Goal: Check status: Check status

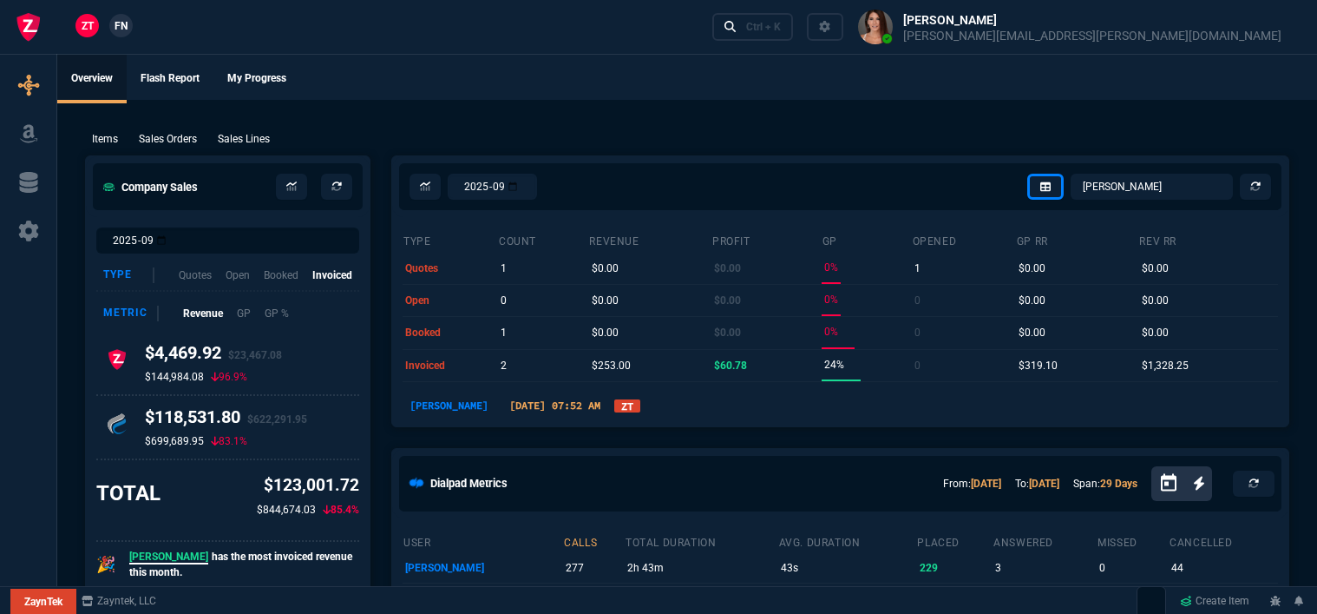
select select "12: [PERSON_NAME]"
drag, startPoint x: 0, startPoint y: 0, endPoint x: 184, endPoint y: 135, distance: 228.4
click at [184, 135] on p "Sales Orders" at bounding box center [168, 139] width 58 height 16
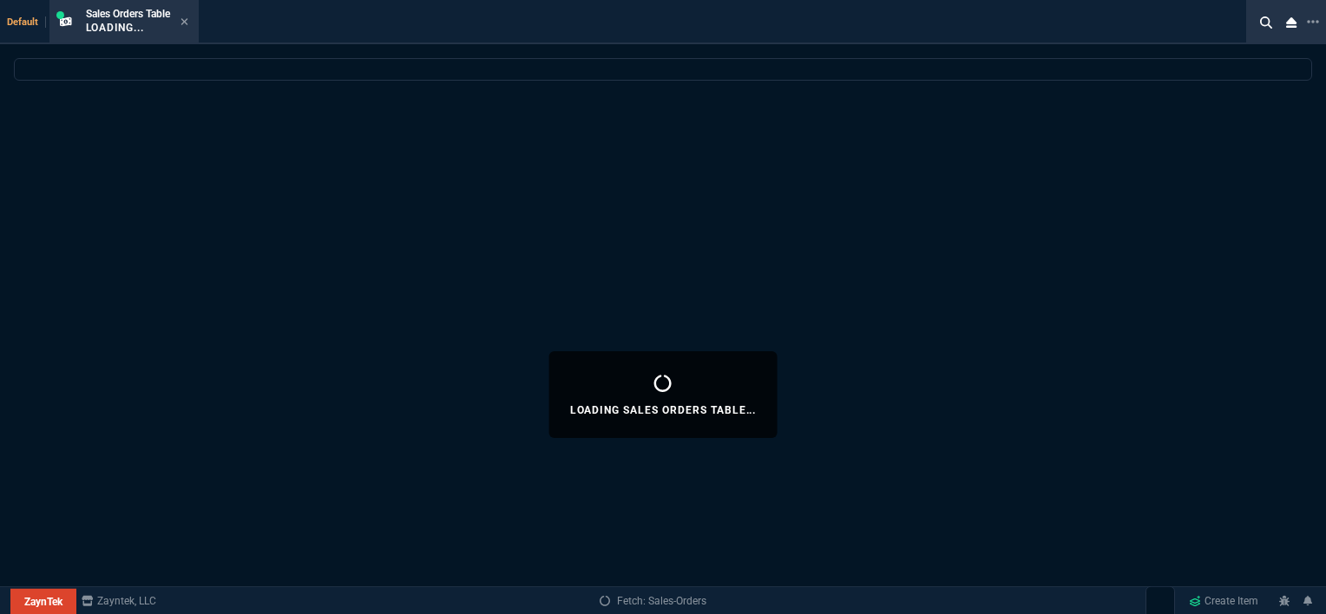
select select
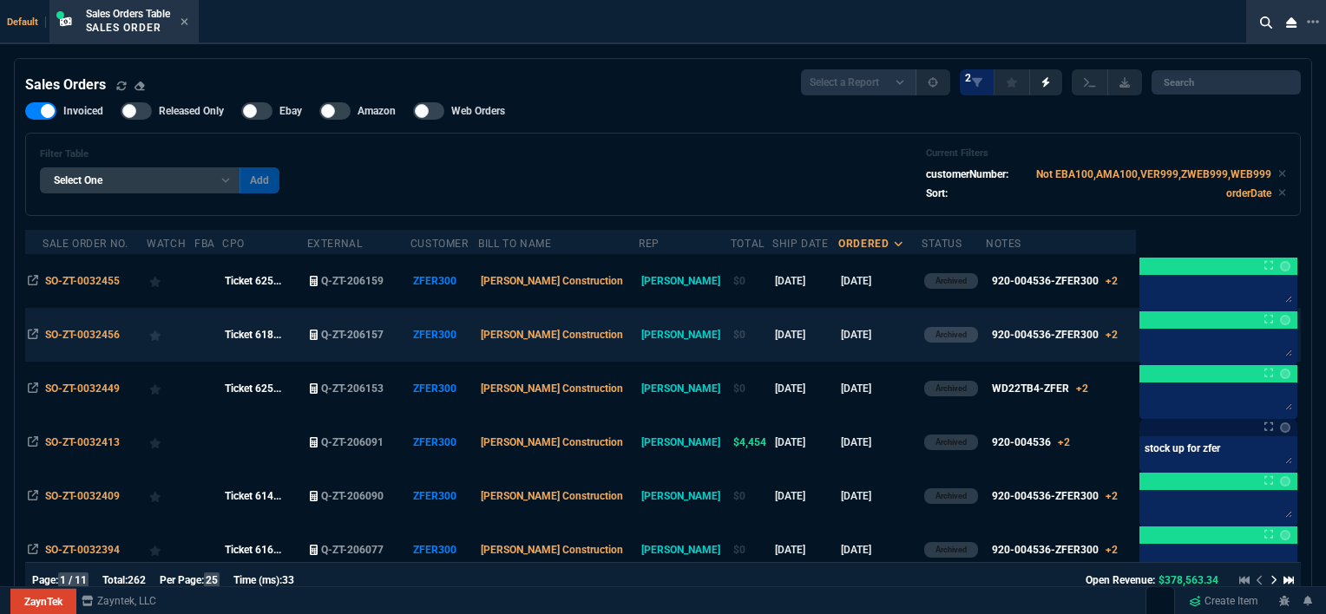
click at [859, 337] on td "[DATE]" at bounding box center [879, 335] width 83 height 54
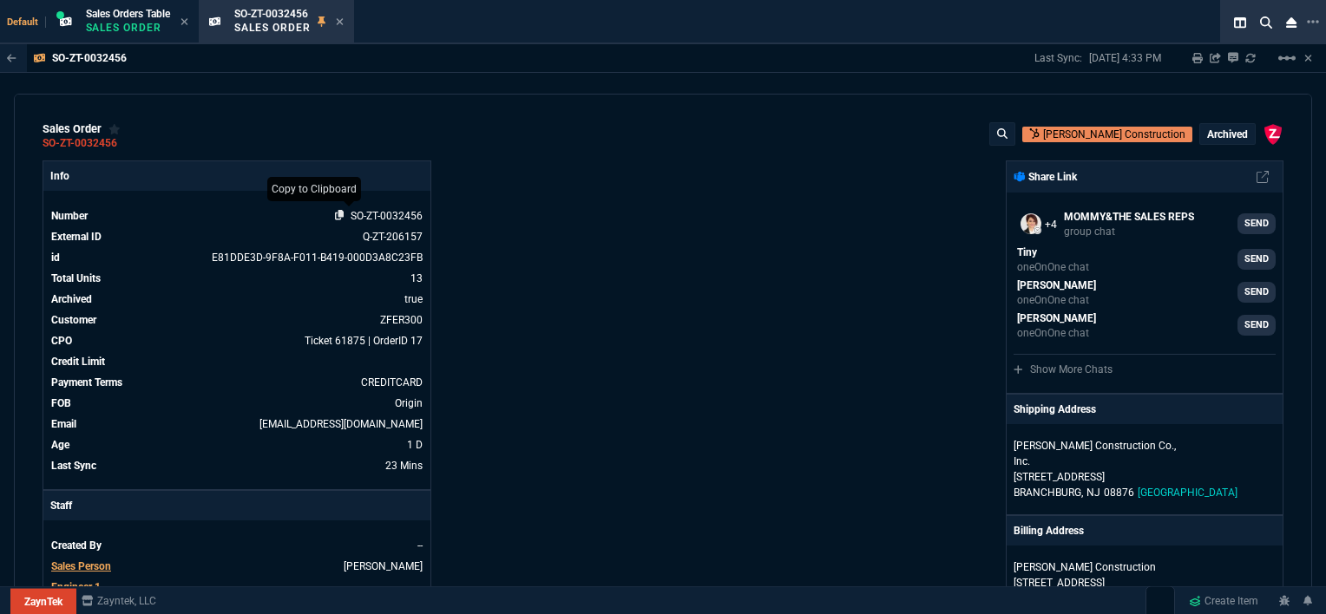
click at [335, 215] on icon at bounding box center [340, 215] width 10 height 10
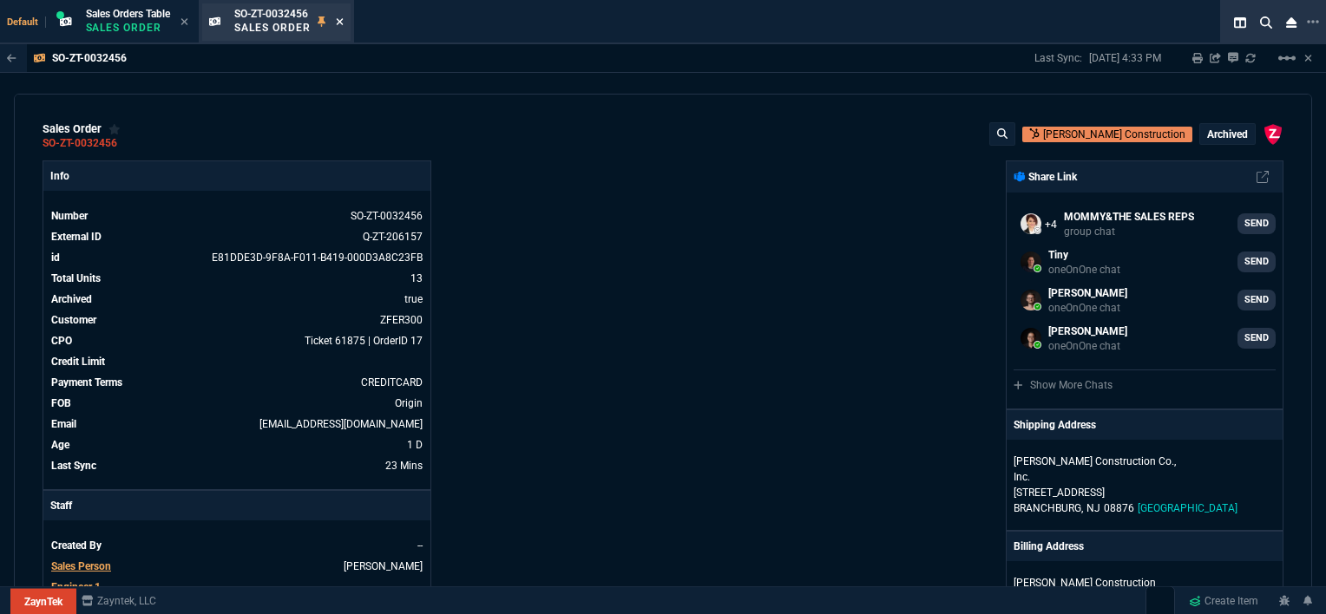
click at [339, 17] on icon at bounding box center [340, 21] width 8 height 10
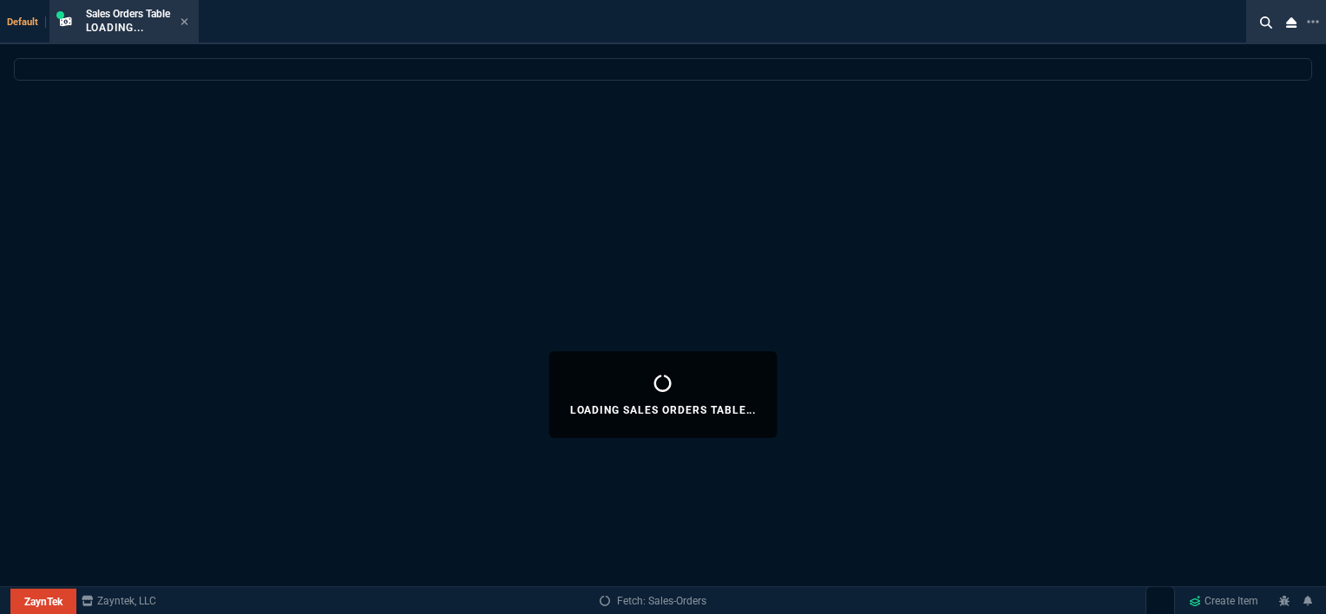
select select
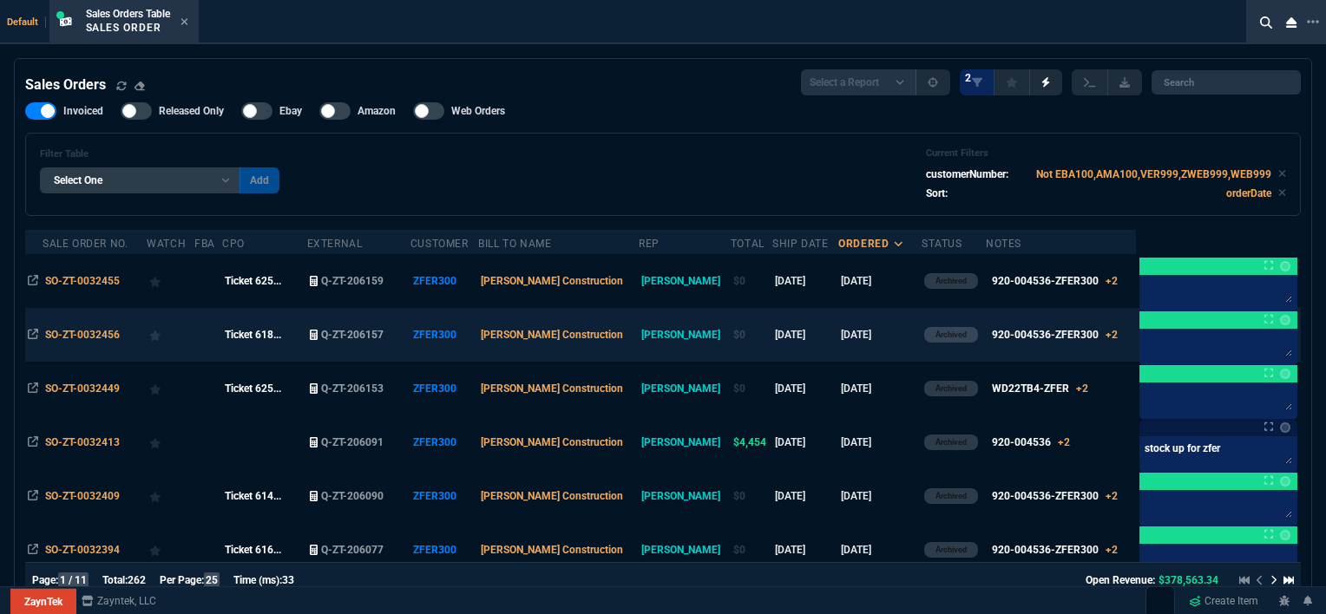
click at [869, 334] on td "[DATE]" at bounding box center [879, 335] width 83 height 54
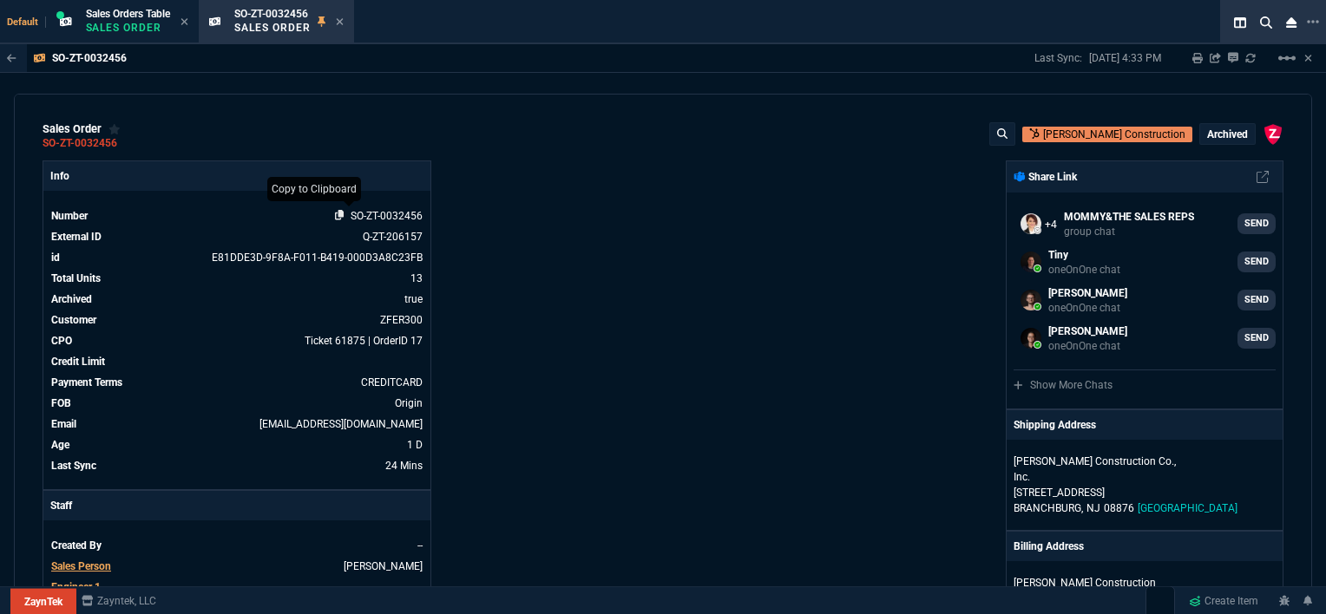
click at [337, 215] on icon at bounding box center [340, 215] width 10 height 10
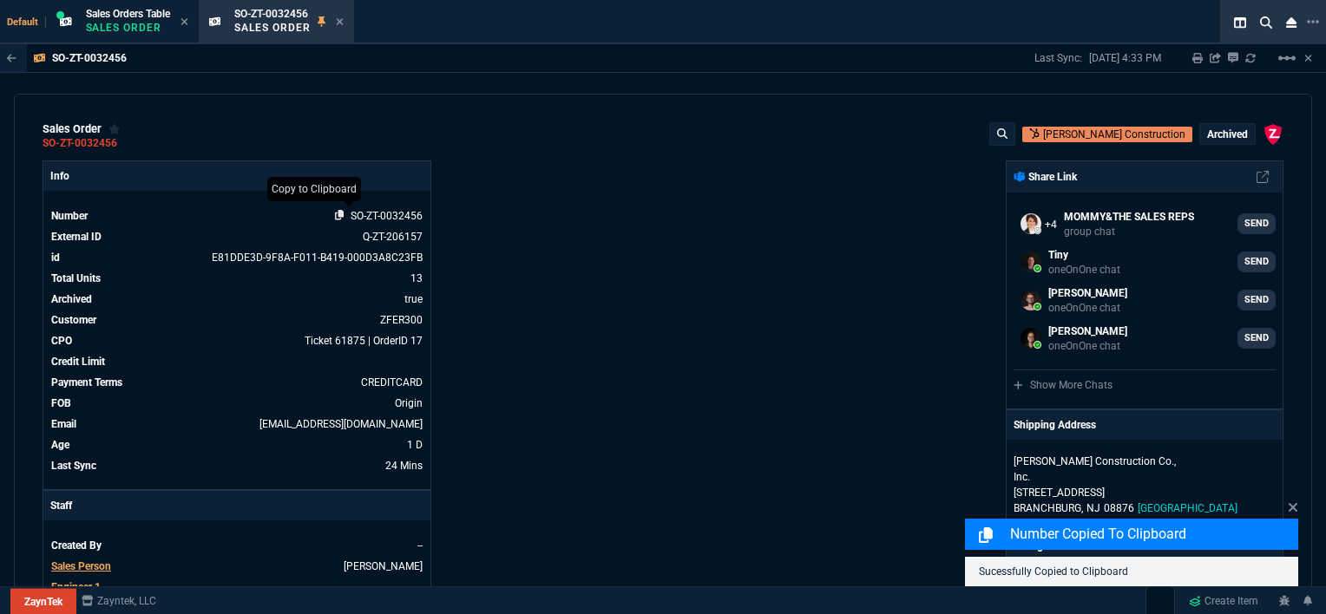
click at [337, 214] on icon at bounding box center [340, 215] width 10 height 10
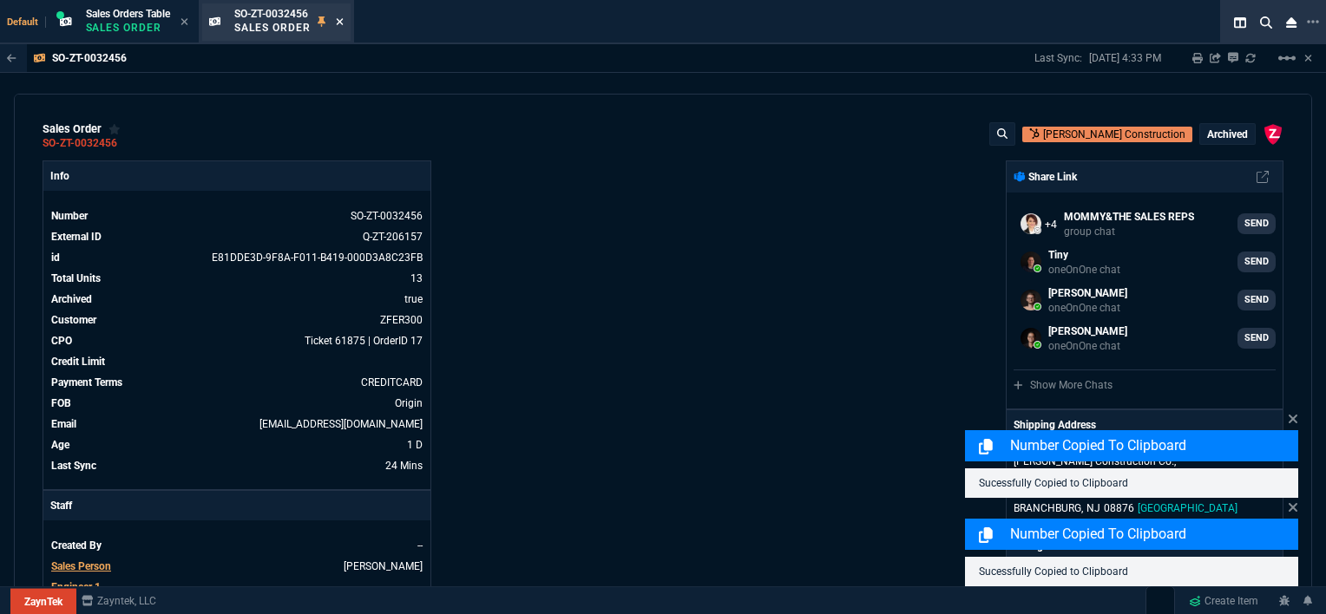
click at [340, 24] on icon at bounding box center [340, 21] width 8 height 10
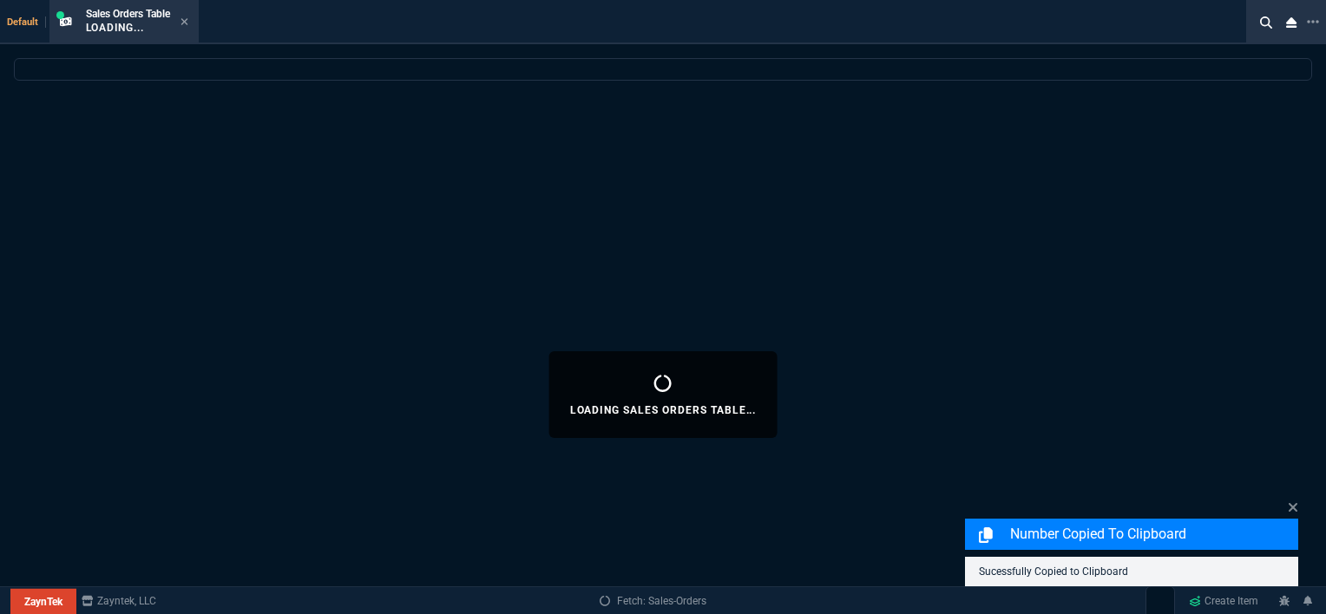
select select
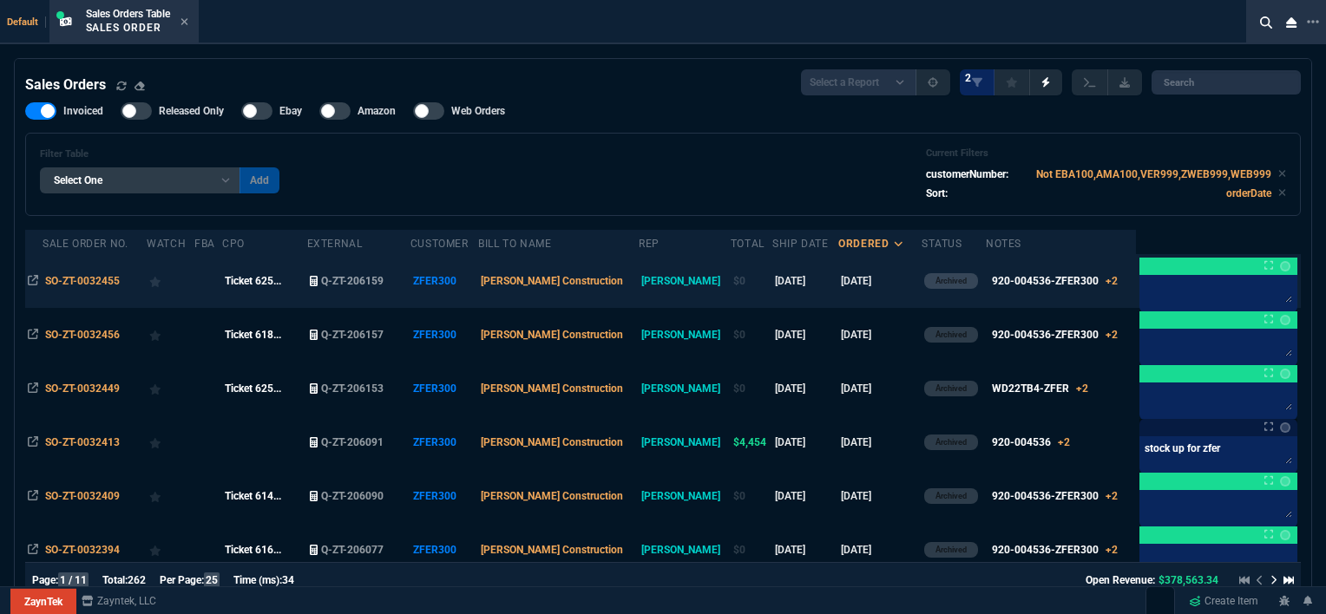
click at [857, 281] on td "[DATE]" at bounding box center [879, 281] width 83 height 54
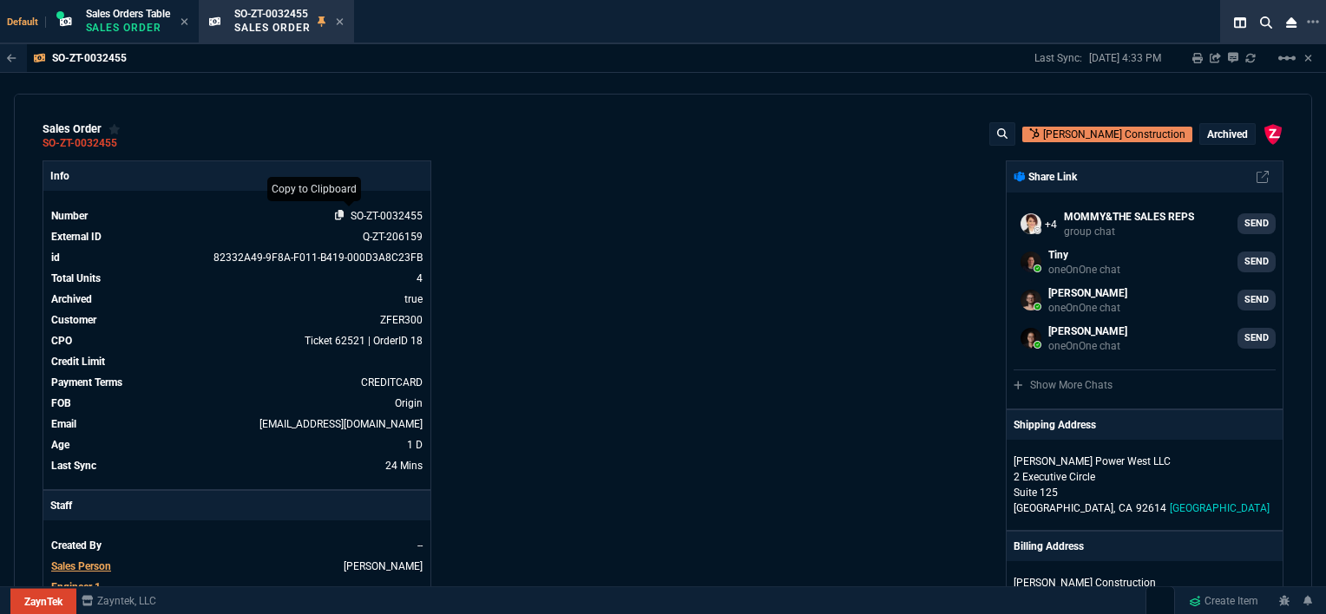
click at [338, 214] on icon at bounding box center [340, 215] width 10 height 10
select select "12: [PERSON_NAME]"
click at [344, 16] on icon at bounding box center [340, 21] width 8 height 10
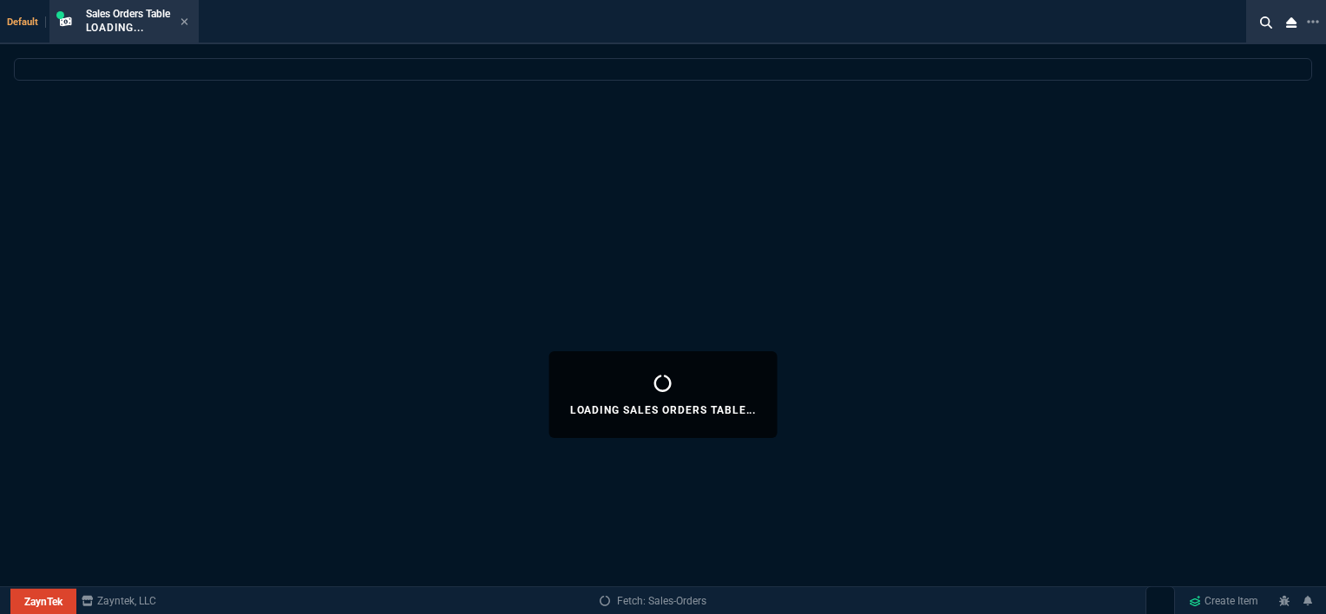
select select
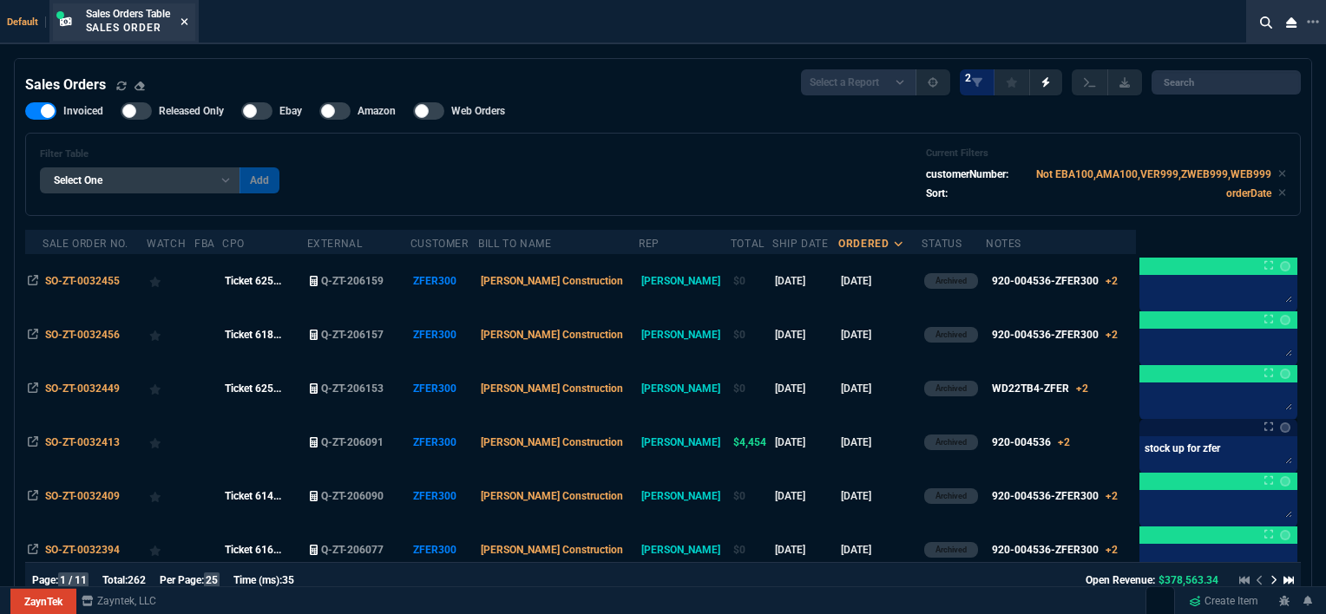
click at [187, 18] on icon at bounding box center [184, 21] width 8 height 10
